Goal: Transaction & Acquisition: Purchase product/service

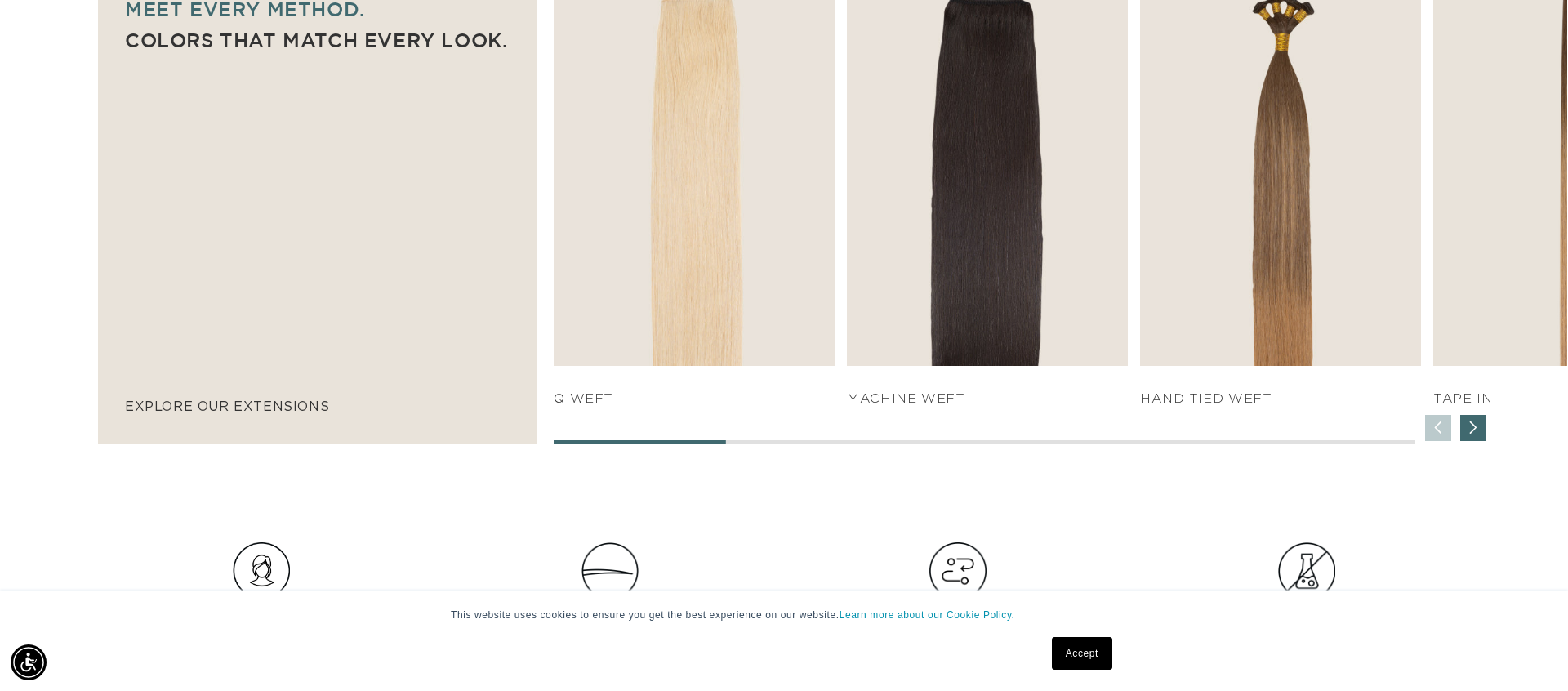
scroll to position [1135, 0]
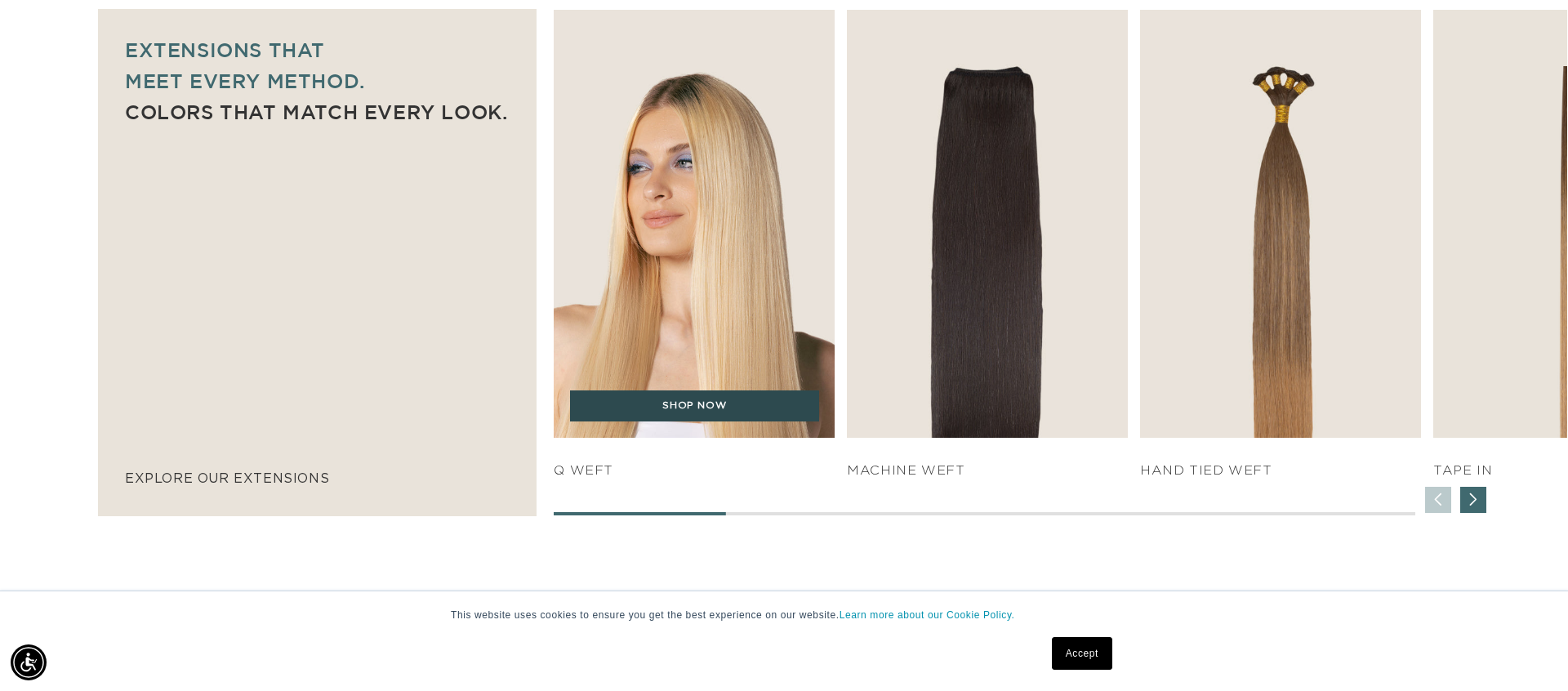
click at [709, 408] on link "SHOP NOW" at bounding box center [694, 406] width 250 height 31
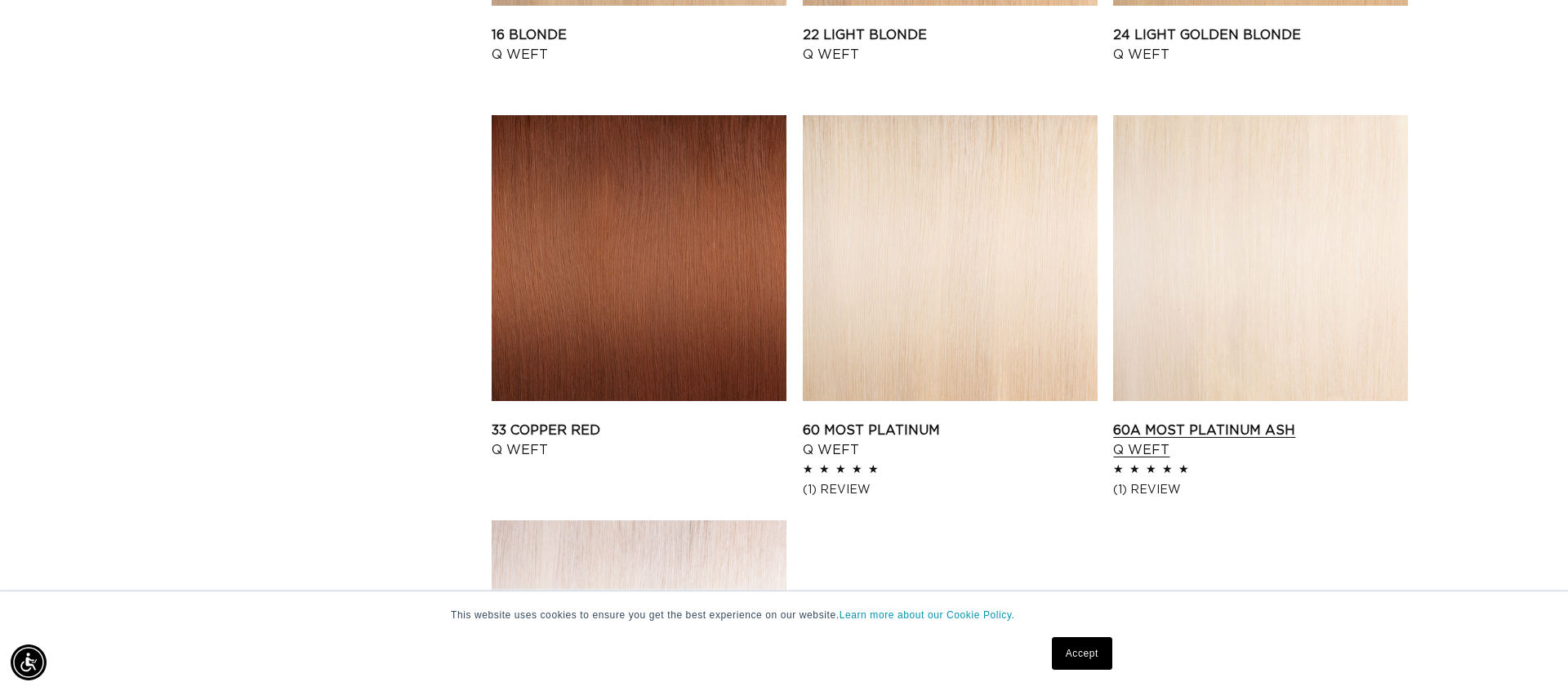
scroll to position [1967, 0]
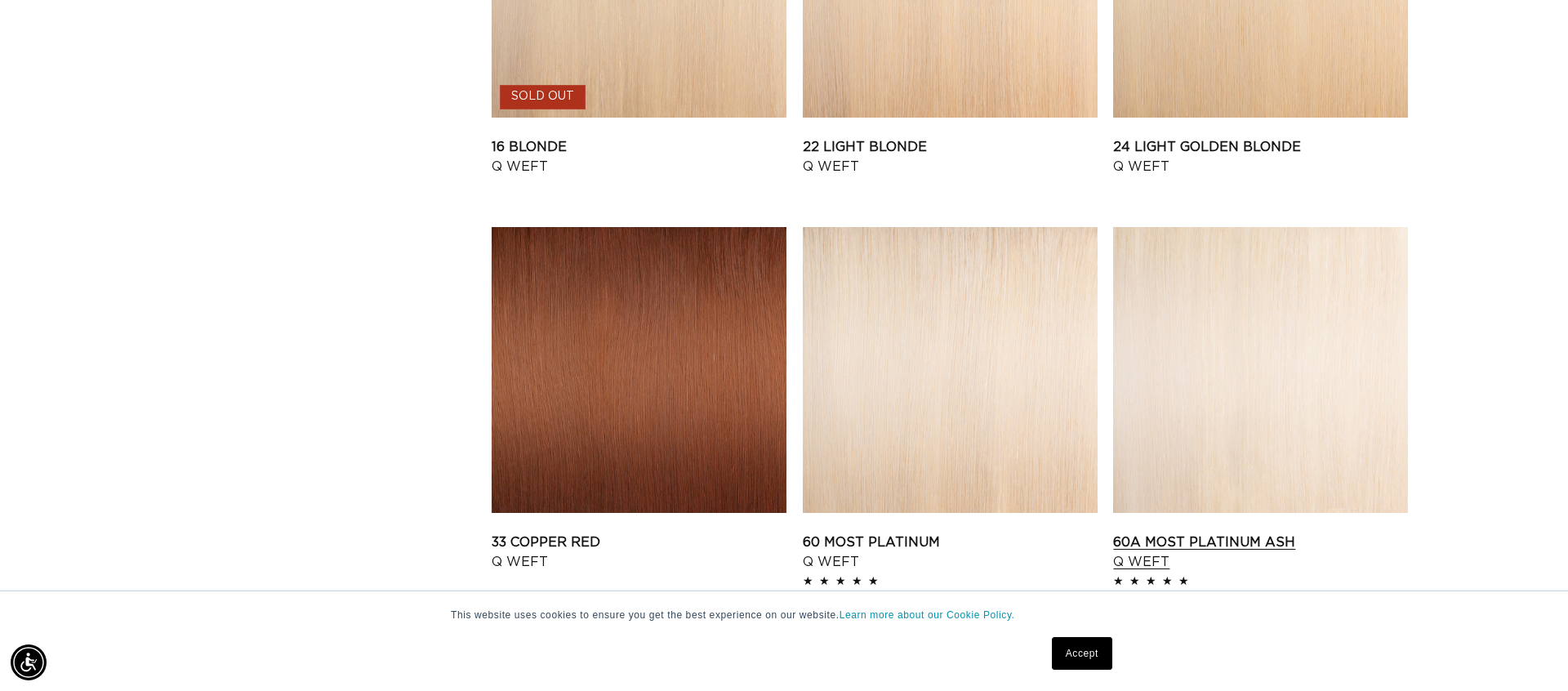
click at [1185, 532] on link "60A Most Platinum Ash Q Weft" at bounding box center [1260, 552] width 295 height 39
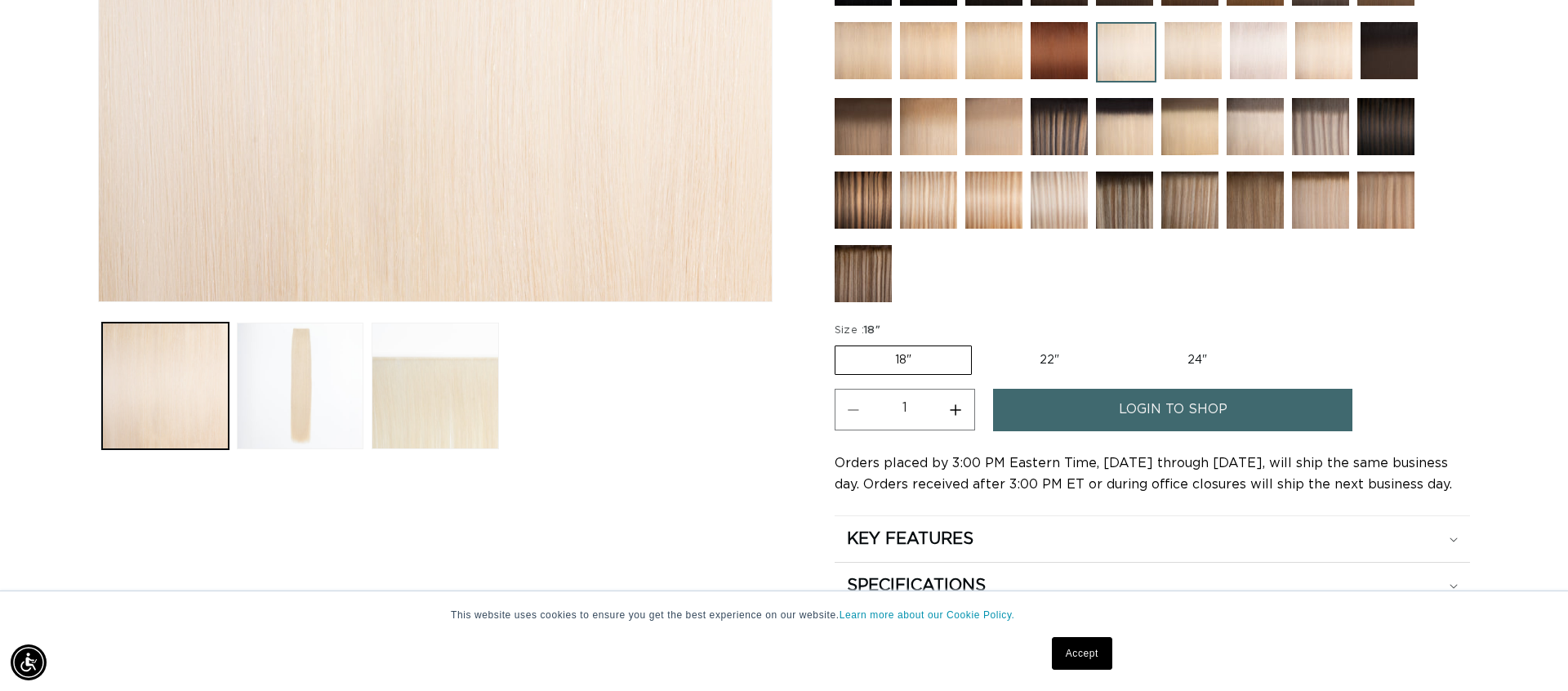
scroll to position [0, 1452]
click at [1051, 358] on label "22" Variant sold out or unavailable" at bounding box center [1049, 360] width 139 height 28
click at [981, 343] on input "22" Variant sold out or unavailable" at bounding box center [980, 342] width 1 height 1
radio input "true"
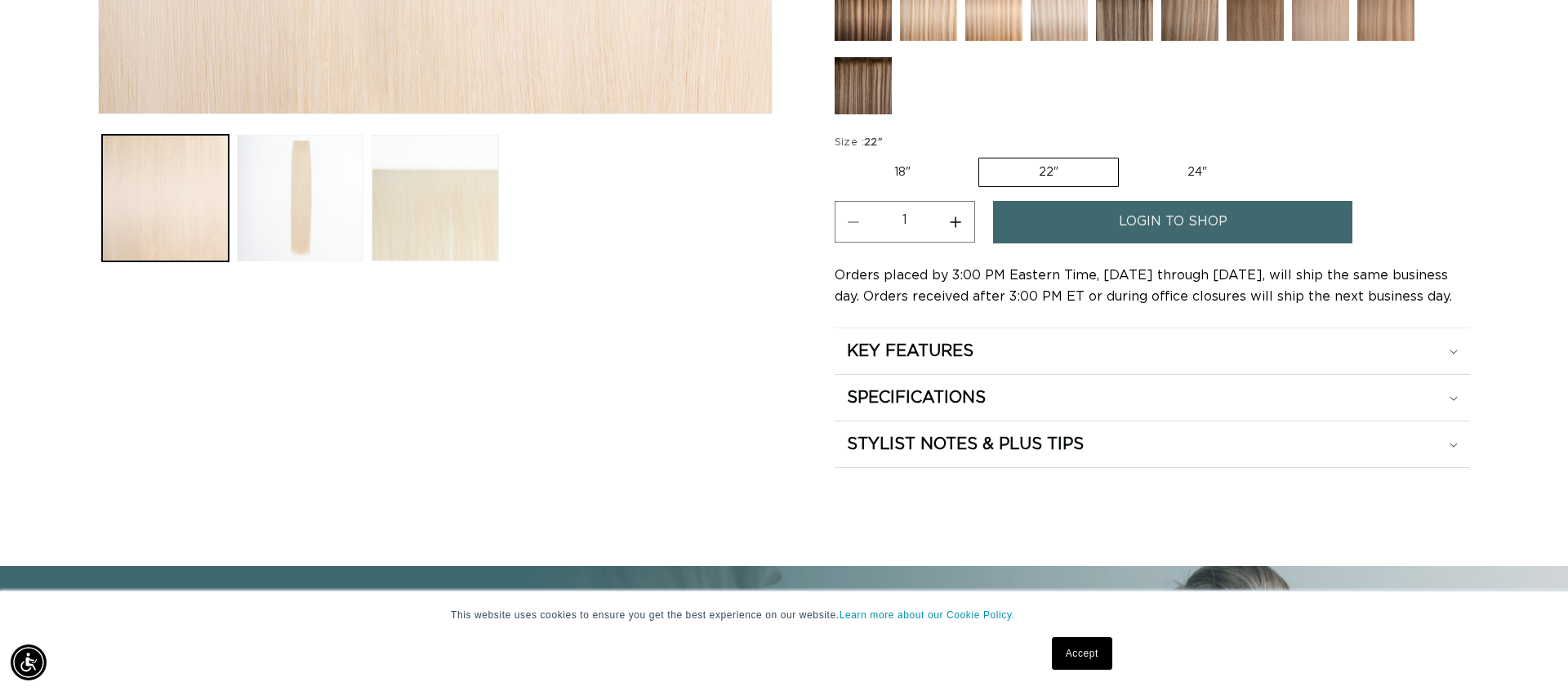
scroll to position [678, 0]
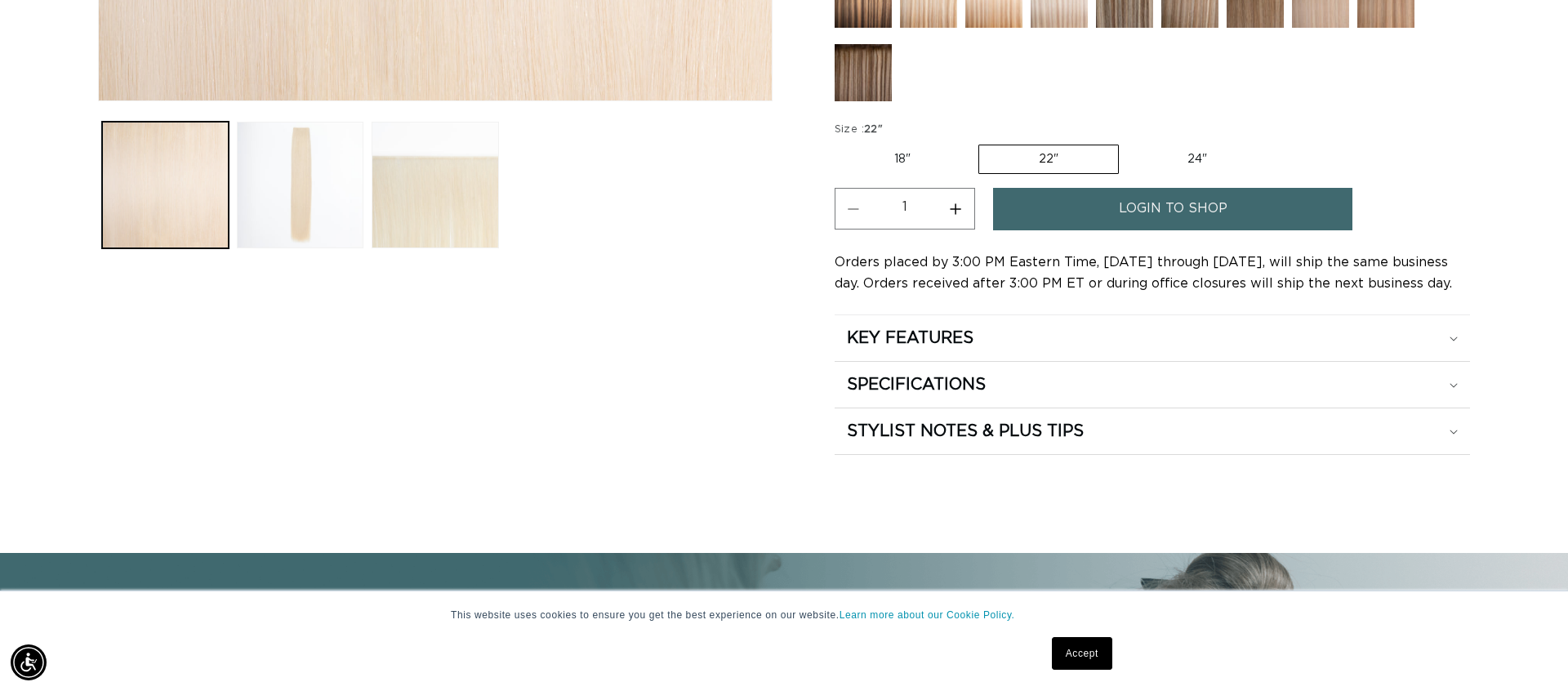
click at [1187, 211] on span "login to shop" at bounding box center [1173, 209] width 108 height 42
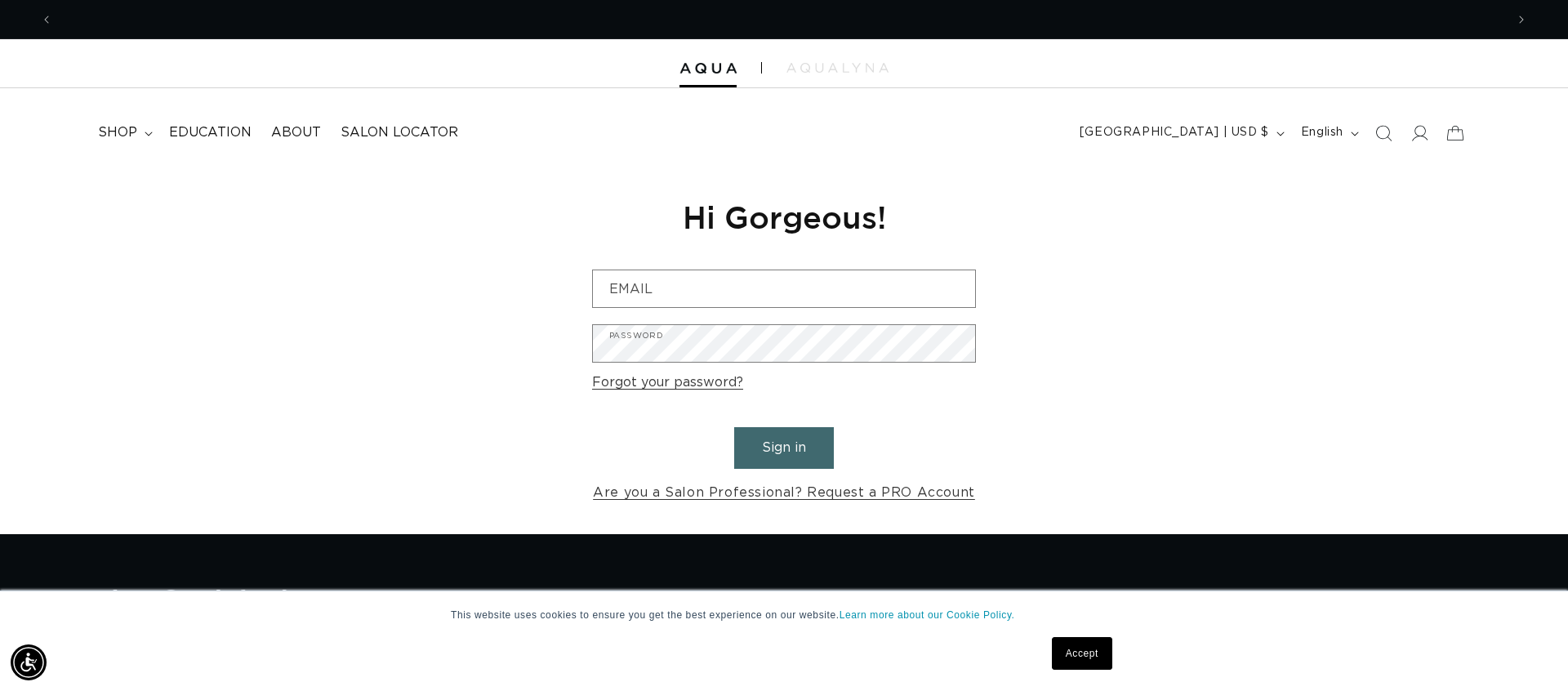
scroll to position [0, 1452]
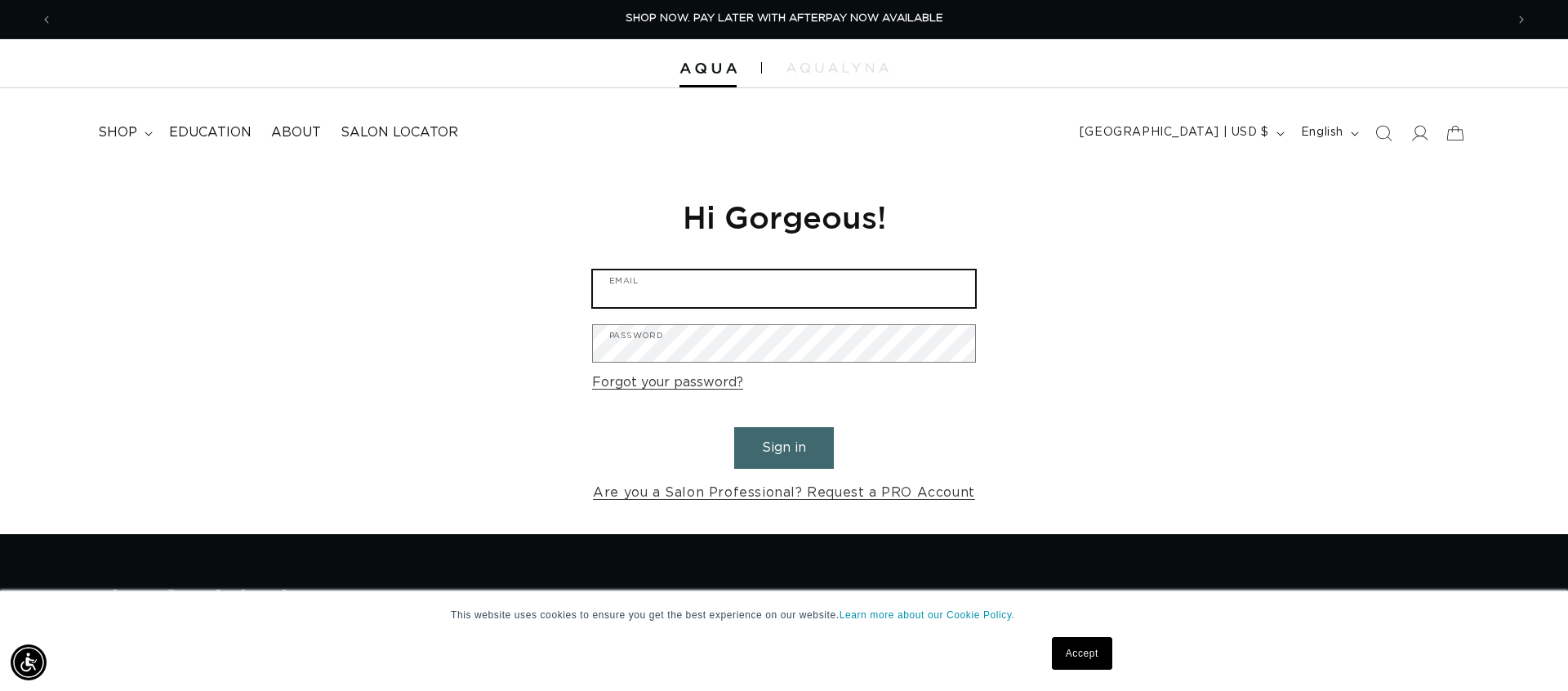
click at [698, 277] on input "Email" at bounding box center [784, 289] width 382 height 37
type input "apothichairstudio@gmail.com"
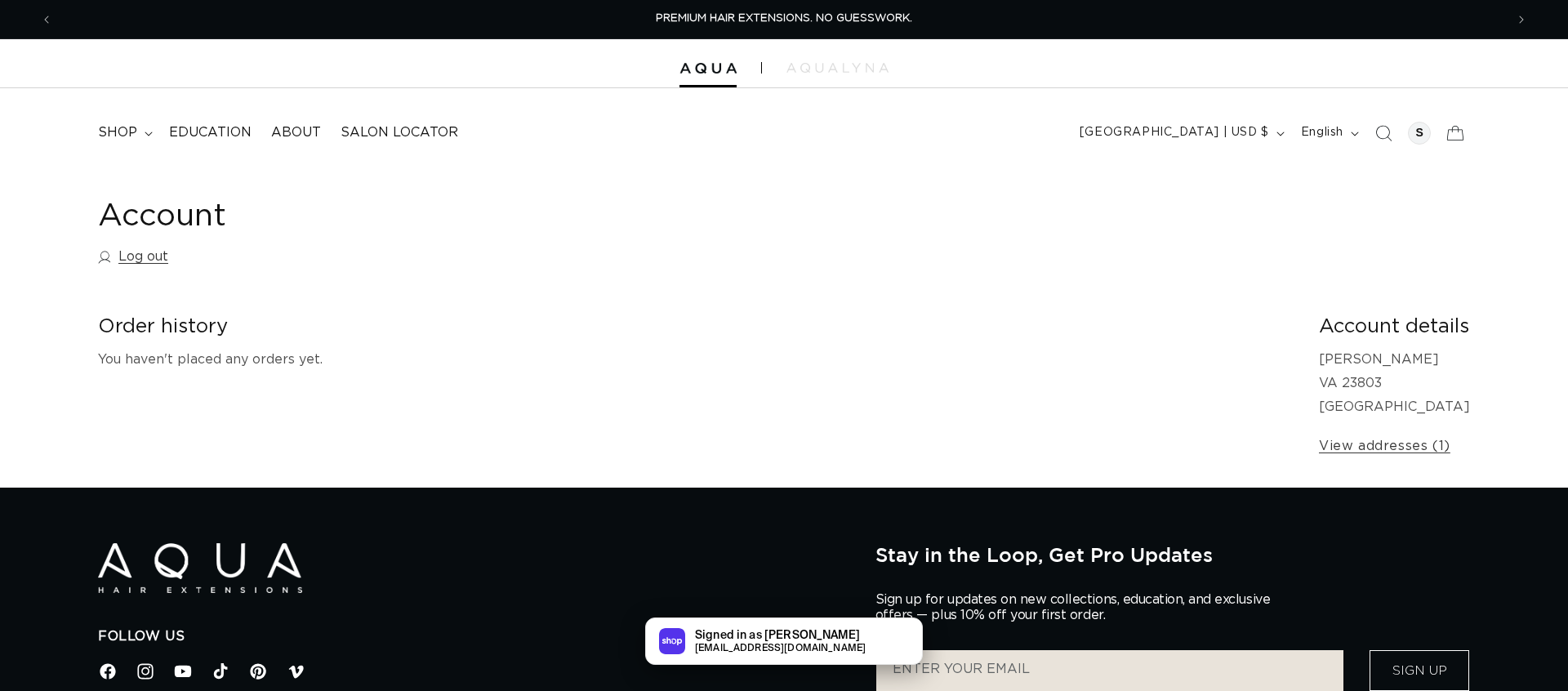
scroll to position [0, 1452]
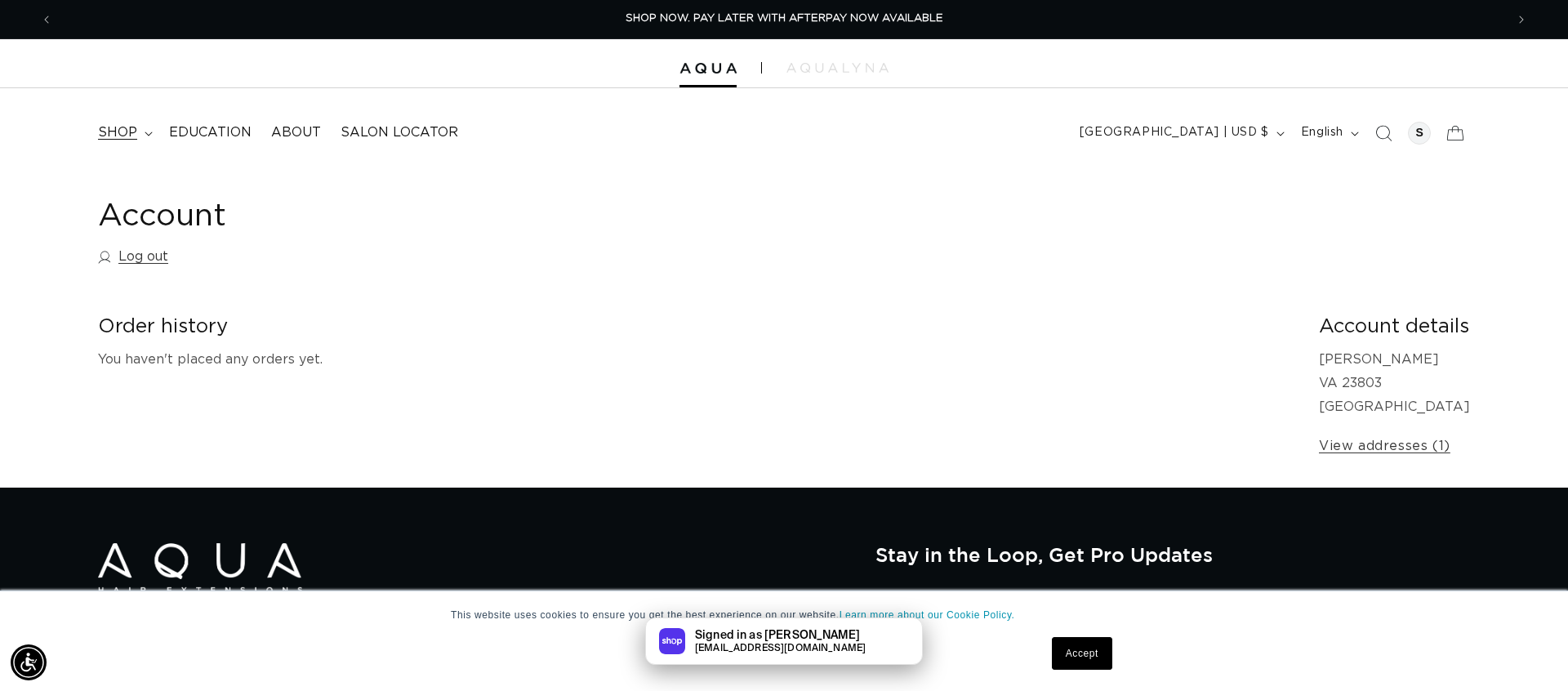
click at [125, 129] on span "shop" at bounding box center [117, 133] width 39 height 18
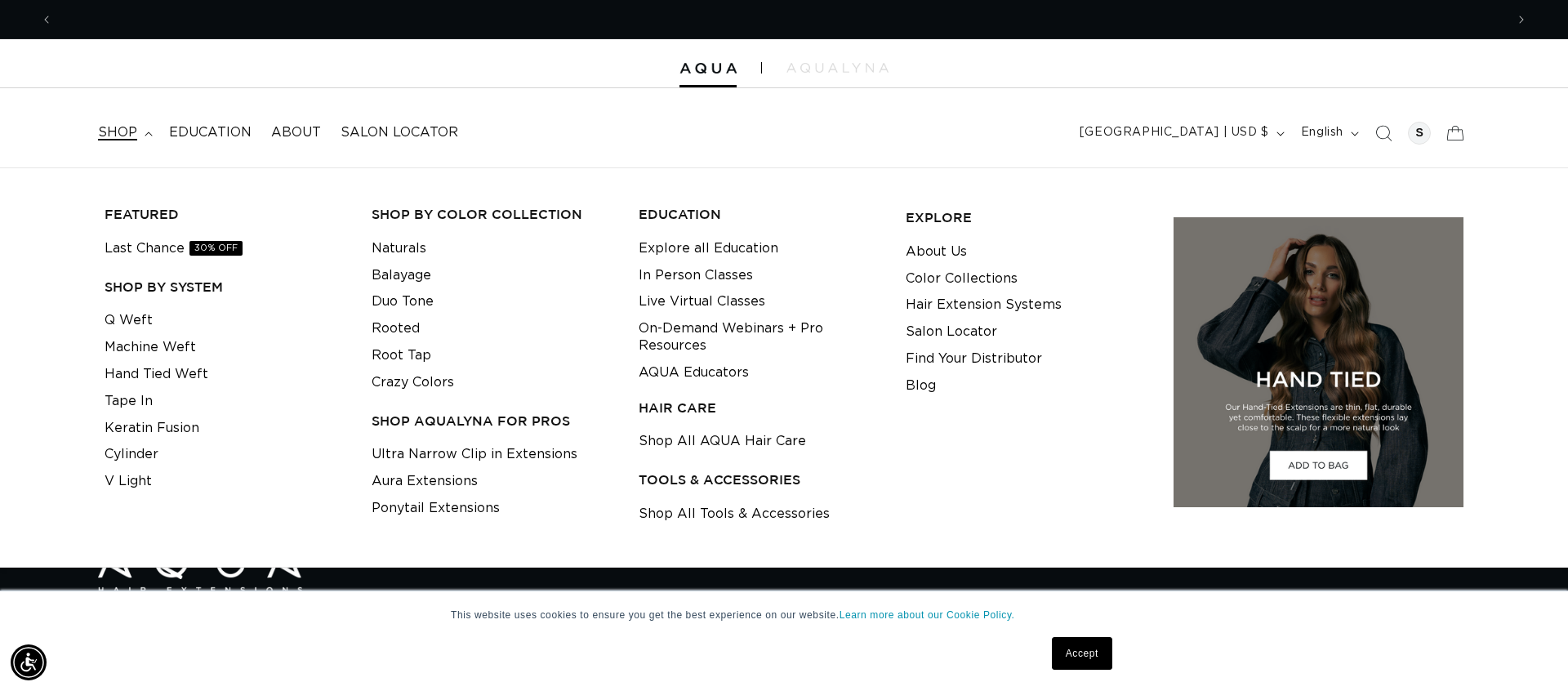
scroll to position [0, 2904]
click at [144, 317] on link "Q Weft" at bounding box center [129, 320] width 48 height 27
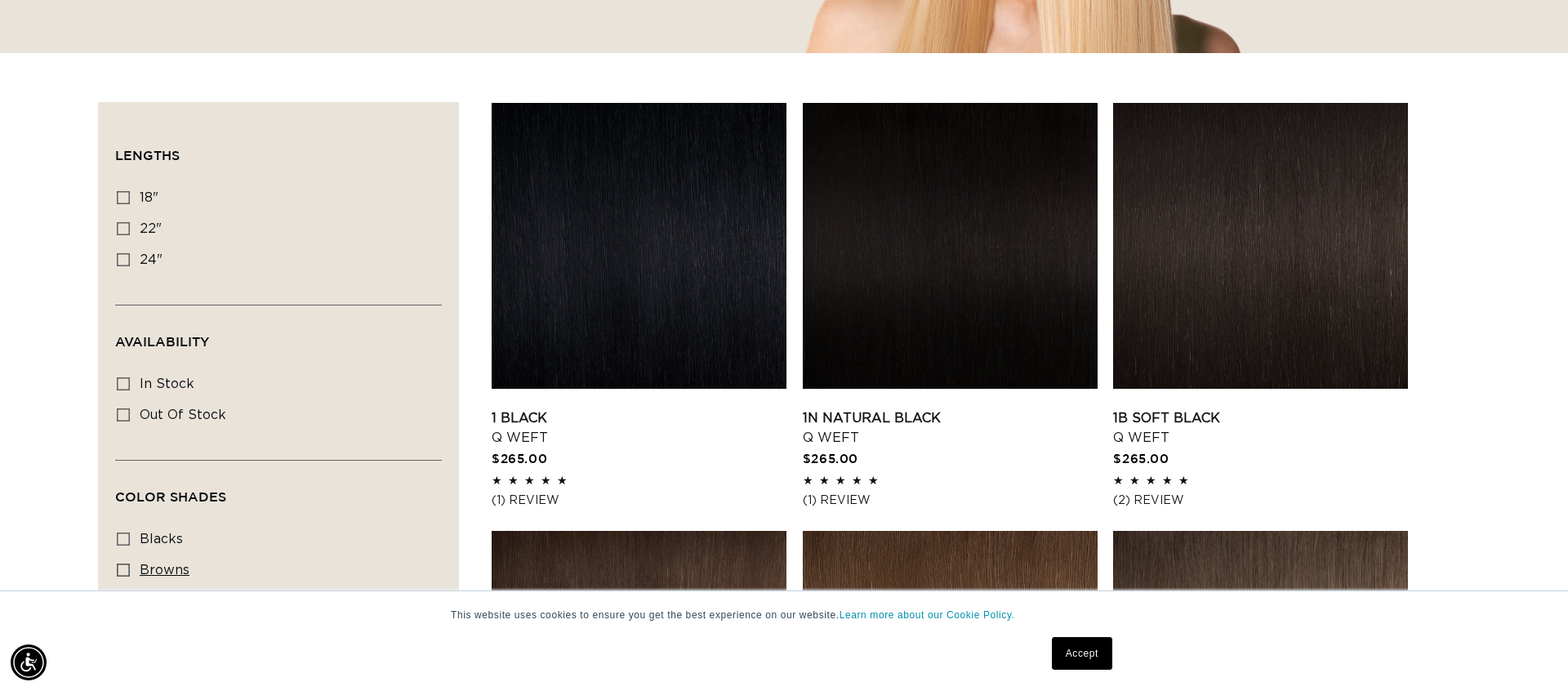
scroll to position [481, 0]
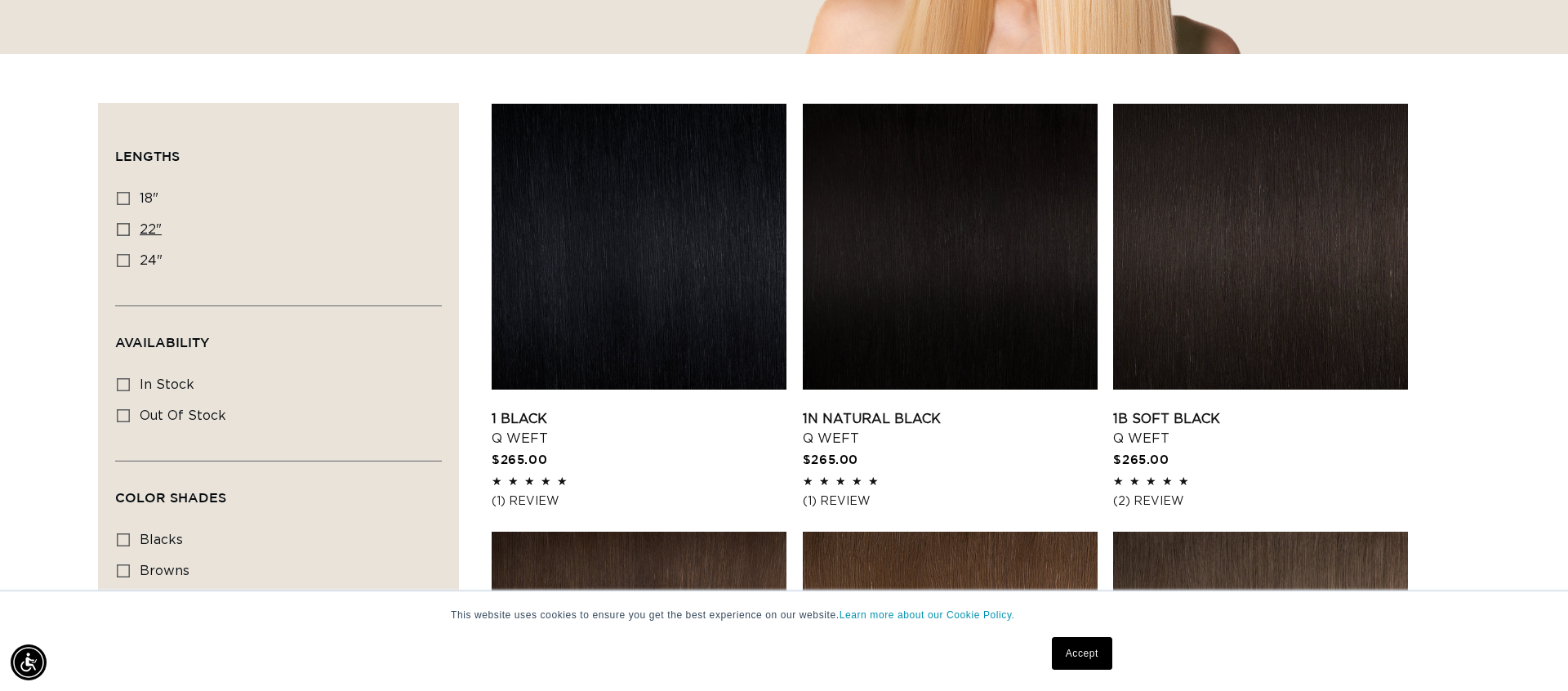
click at [123, 232] on icon at bounding box center [124, 229] width 13 height 13
click at [123, 232] on input "22" 22" (5 products)" at bounding box center [124, 229] width 13 height 13
checkbox input "true"
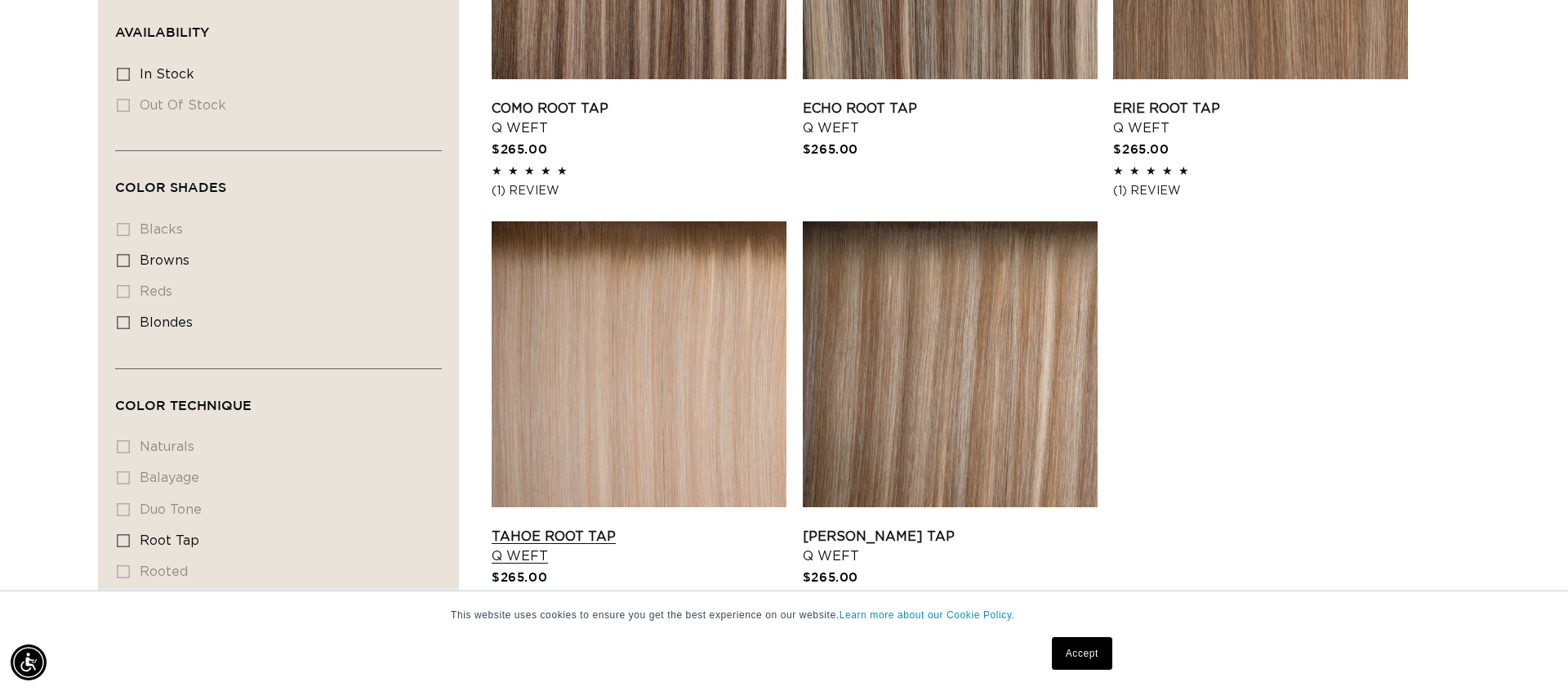
scroll to position [786, 0]
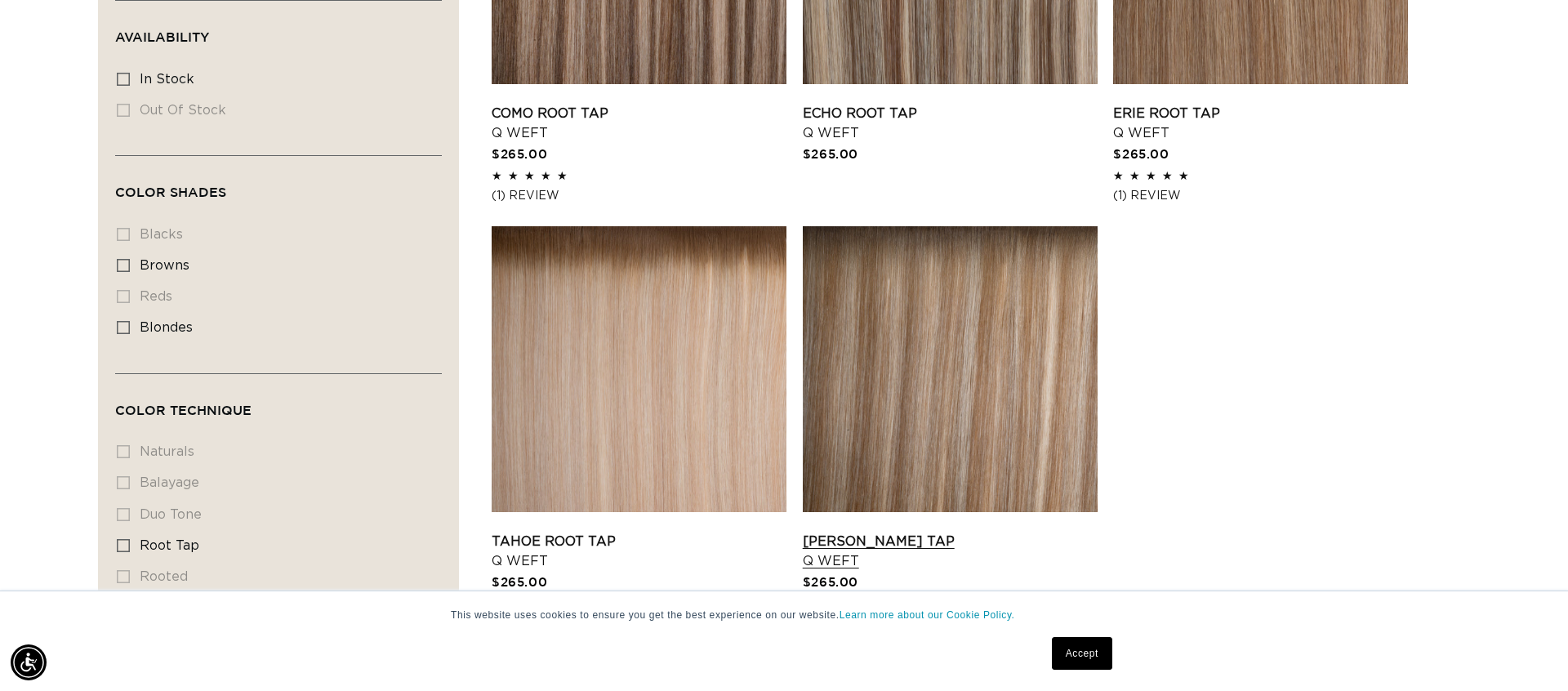
click at [970, 532] on link "Victoria Root Tap Q Weft" at bounding box center [950, 551] width 295 height 39
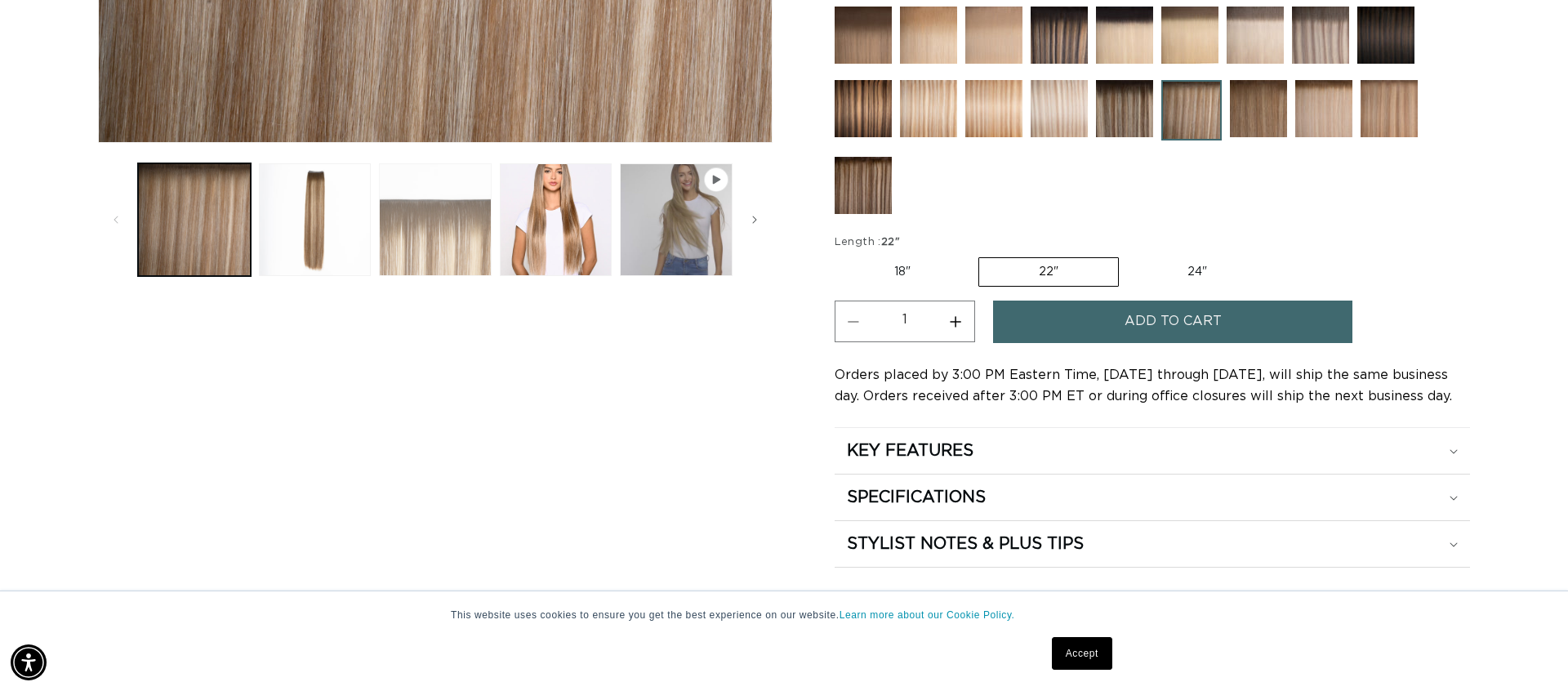
click at [477, 240] on button "Load image 3 in gallery view" at bounding box center [435, 219] width 113 height 113
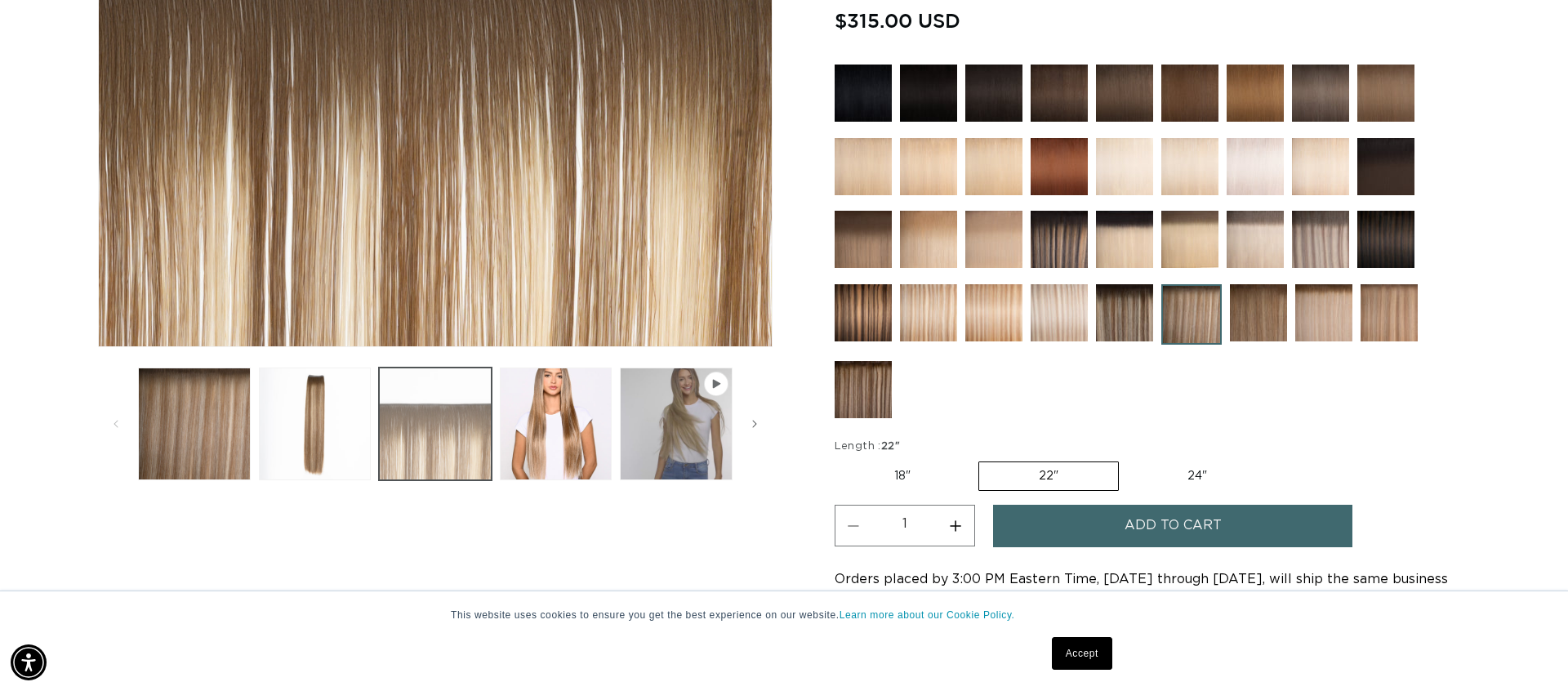
scroll to position [0, 2904]
click at [1149, 525] on span "Add to cart" at bounding box center [1173, 526] width 97 height 42
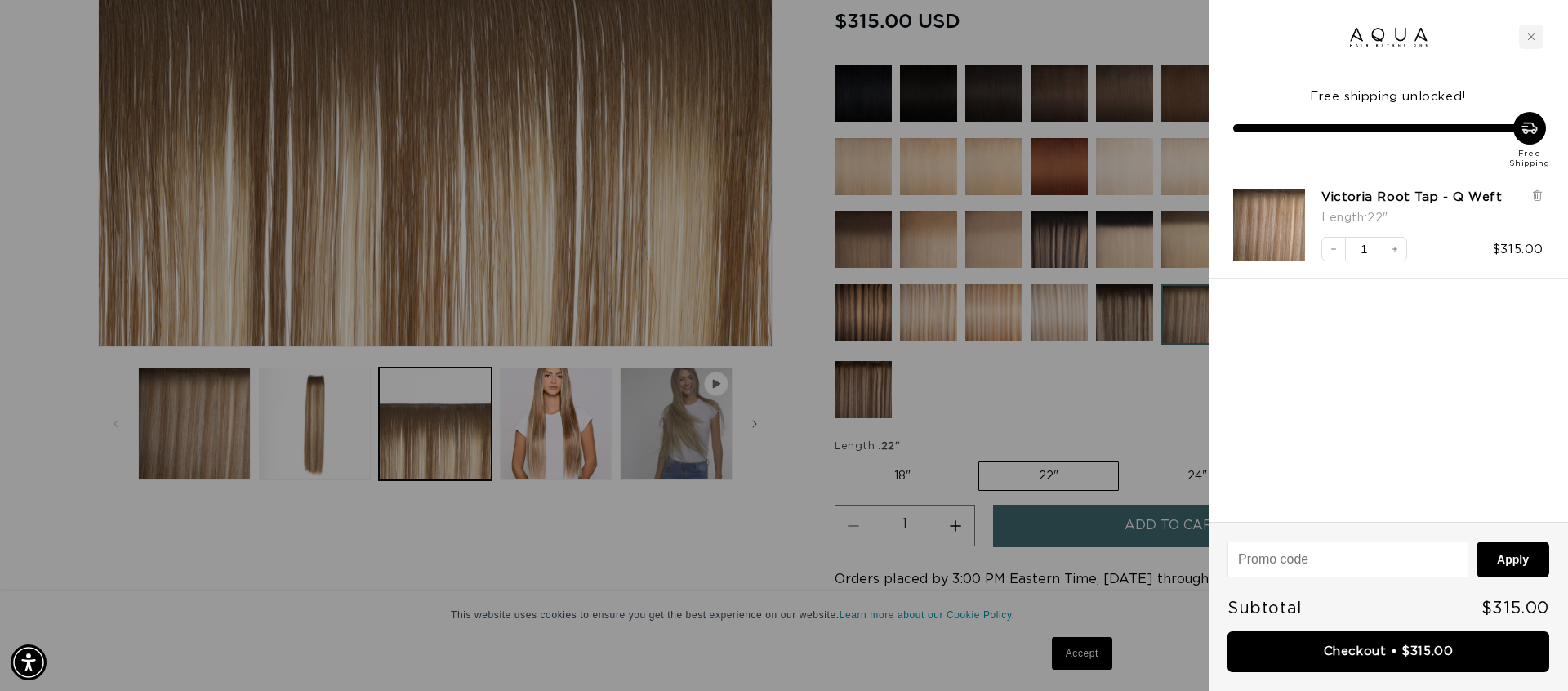
scroll to position [0, 0]
click at [1527, 38] on icon "Close cart" at bounding box center [1531, 37] width 8 height 8
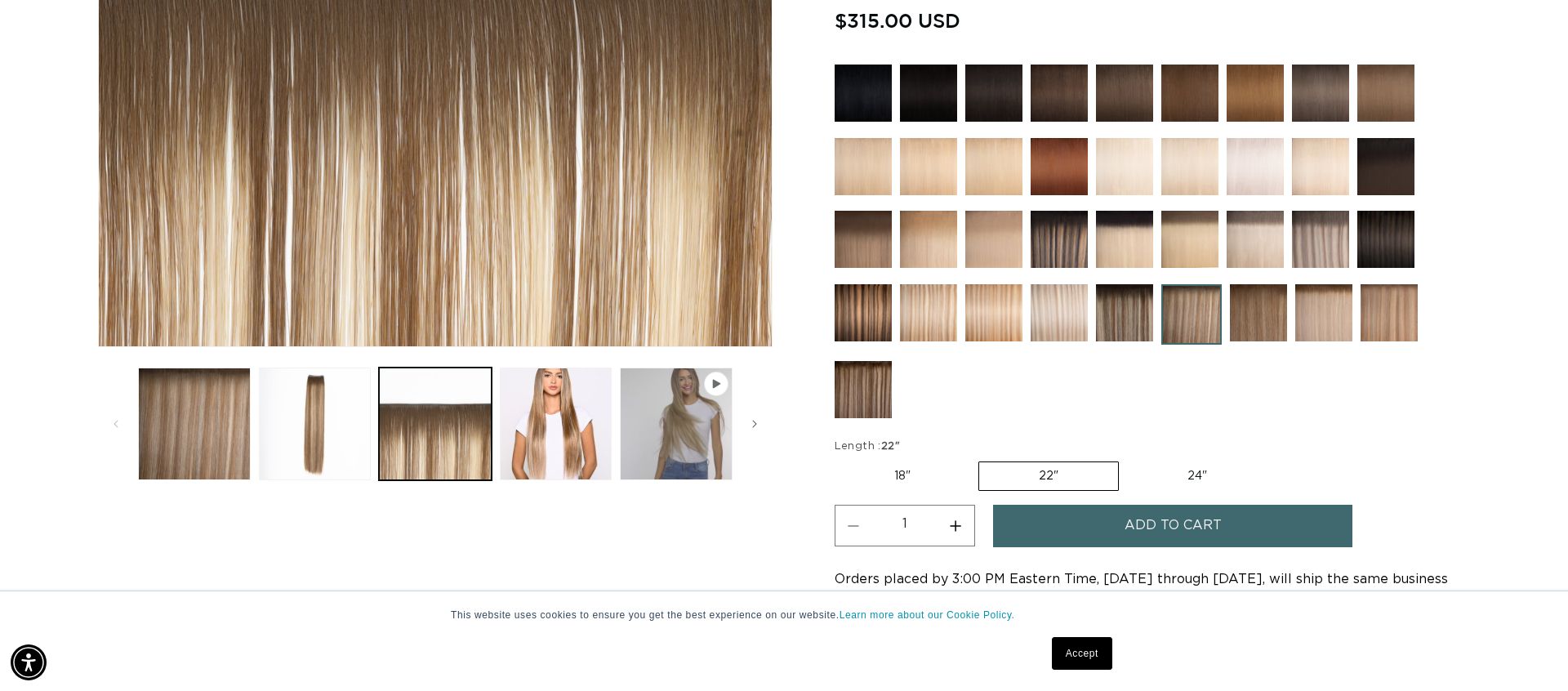
click at [880, 382] on img at bounding box center [863, 390] width 58 height 58
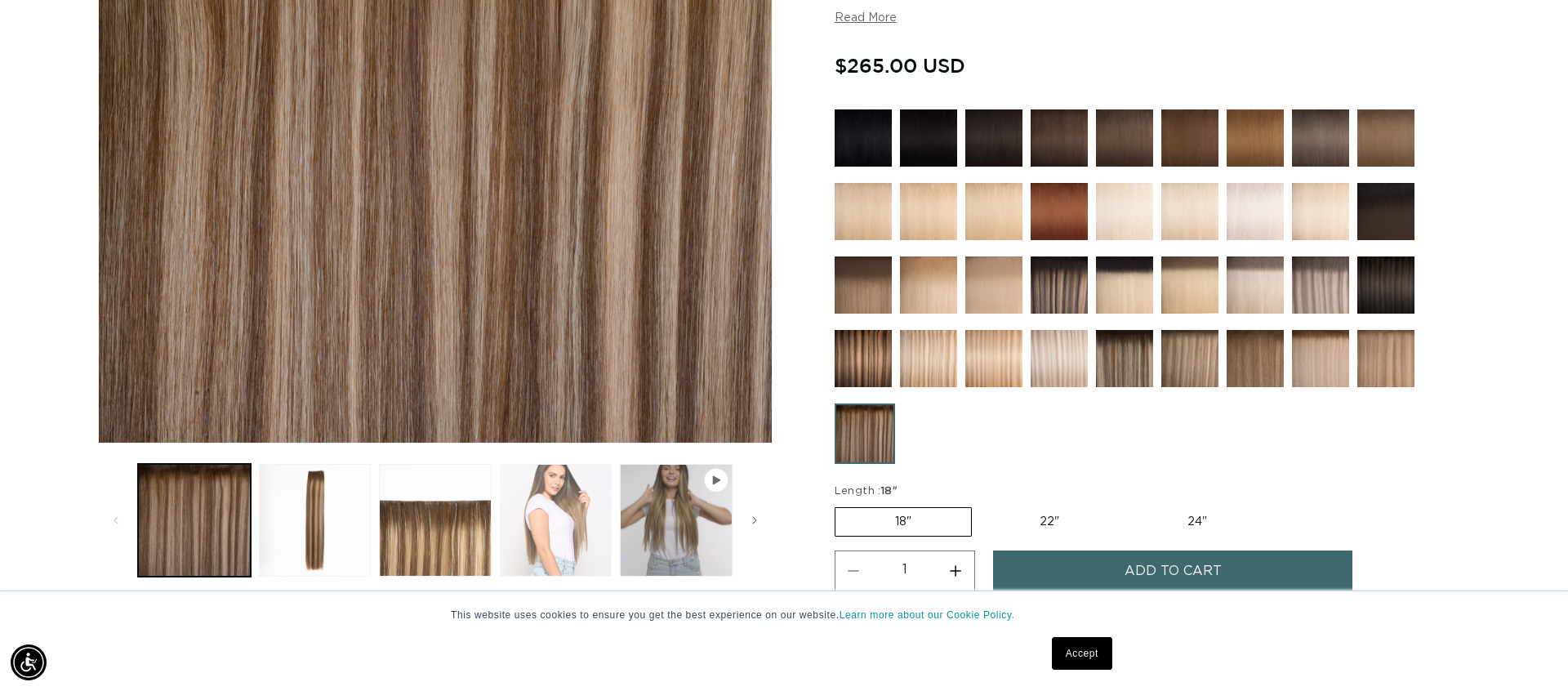
scroll to position [0, 2904]
click at [587, 538] on button "Load image 4 in gallery view" at bounding box center [556, 520] width 113 height 113
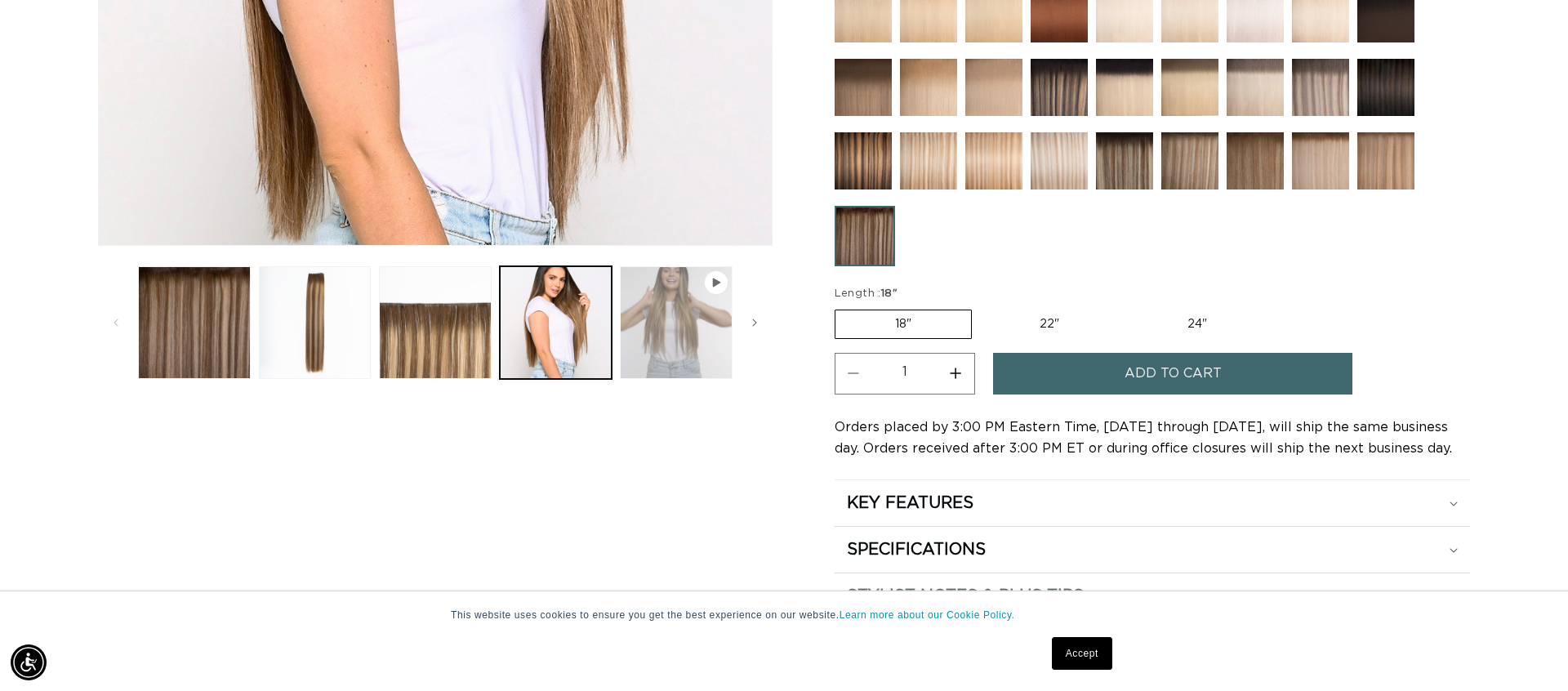
scroll to position [0, 1452]
click at [690, 322] on button "Play video 1 in gallery view" at bounding box center [676, 322] width 113 height 113
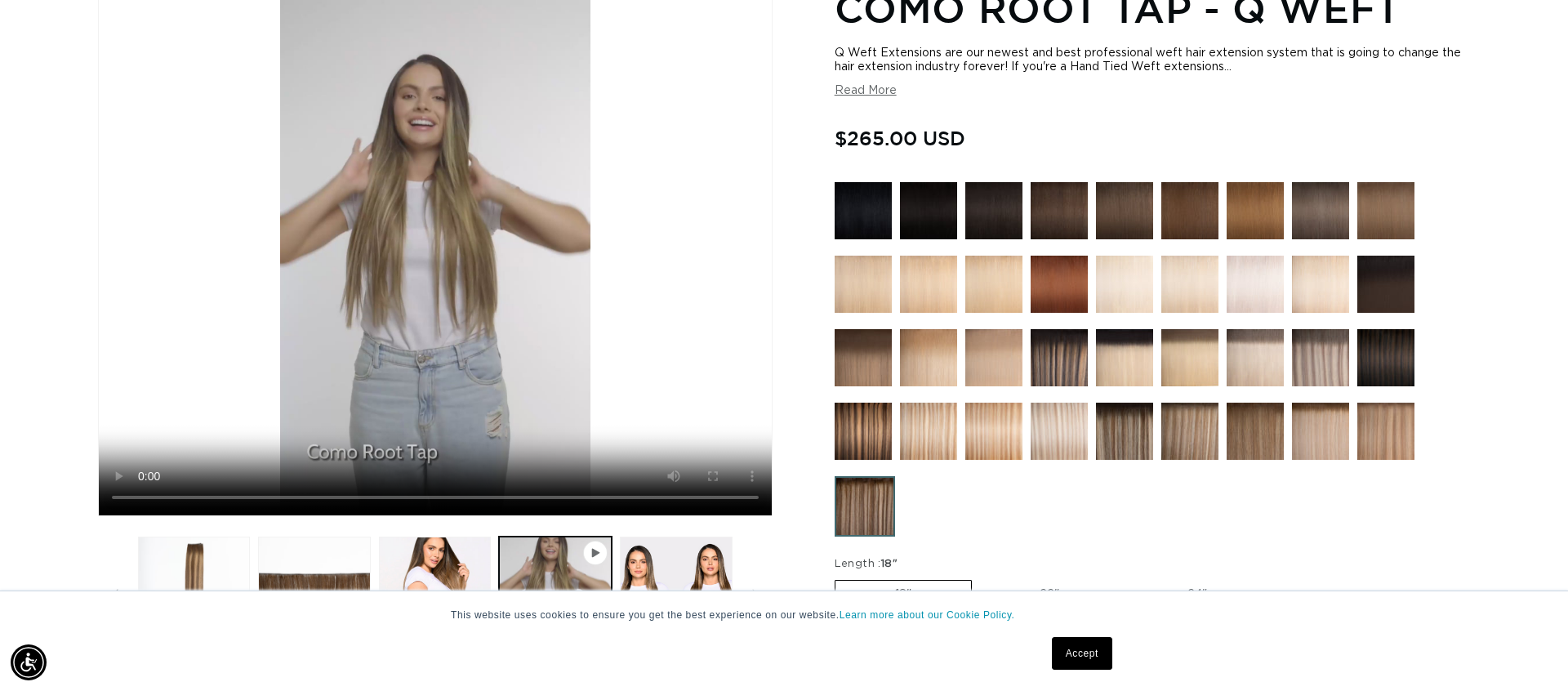
click at [873, 90] on button "Read More" at bounding box center [865, 91] width 62 height 14
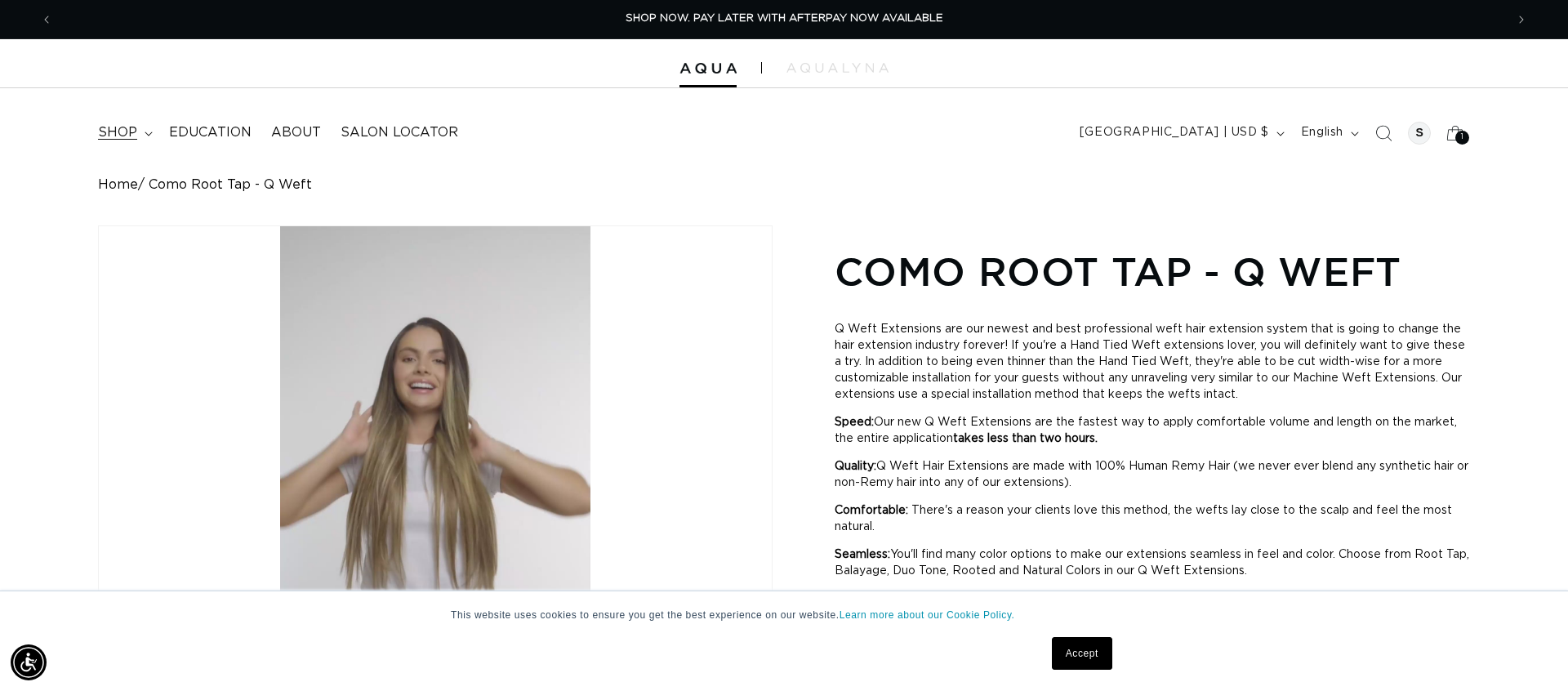
click at [125, 133] on span "shop" at bounding box center [117, 133] width 39 height 18
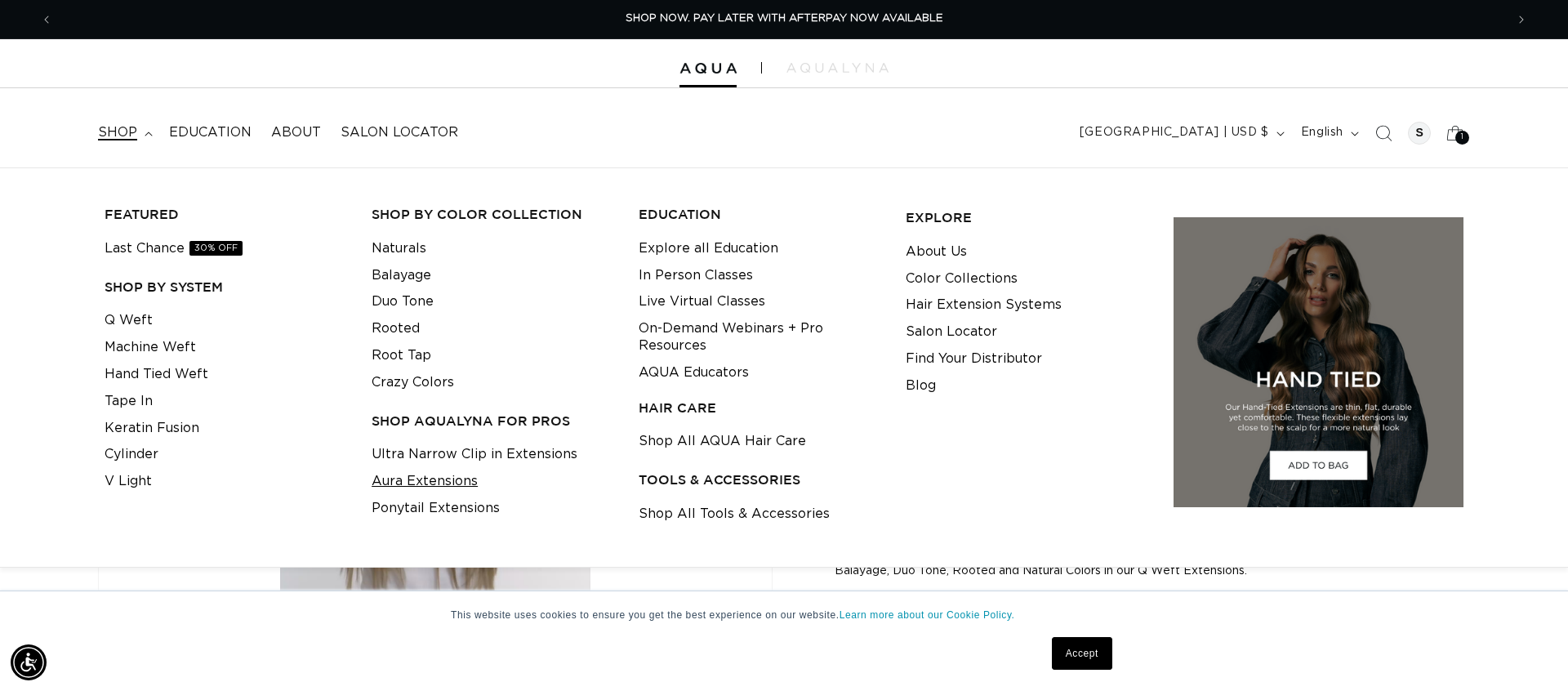
click at [396, 479] on link "Aura Extensions" at bounding box center [424, 482] width 106 height 27
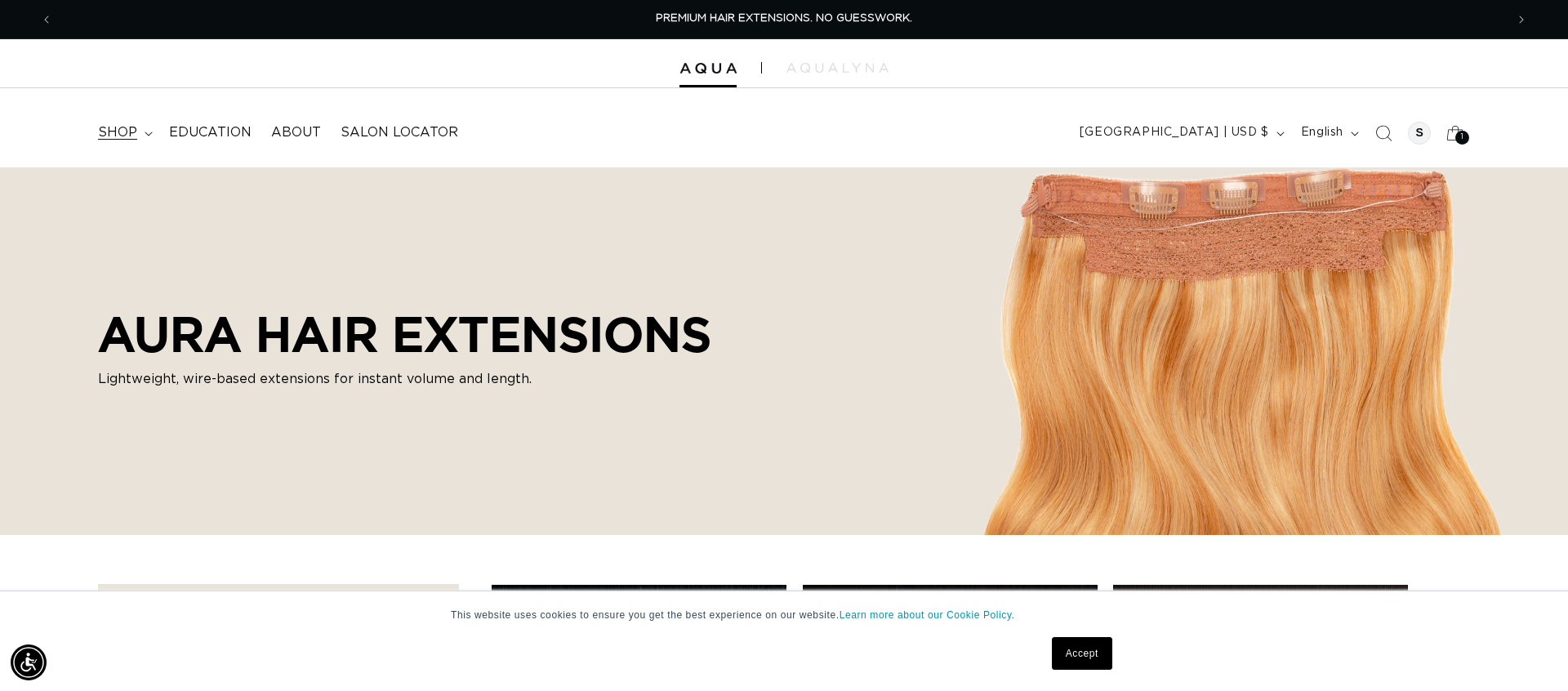
click at [129, 129] on span "shop" at bounding box center [117, 133] width 39 height 18
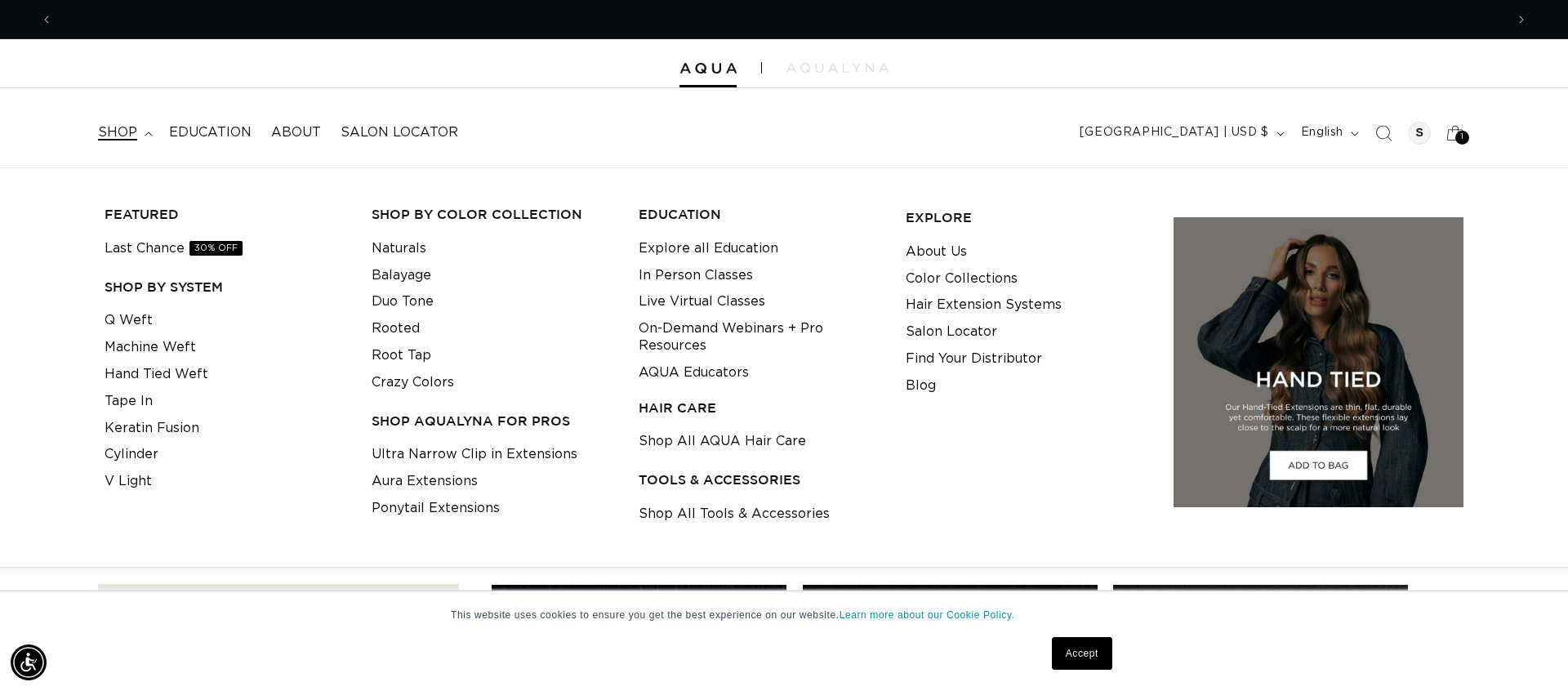
scroll to position [0, 1452]
